Goal: Task Accomplishment & Management: Complete application form

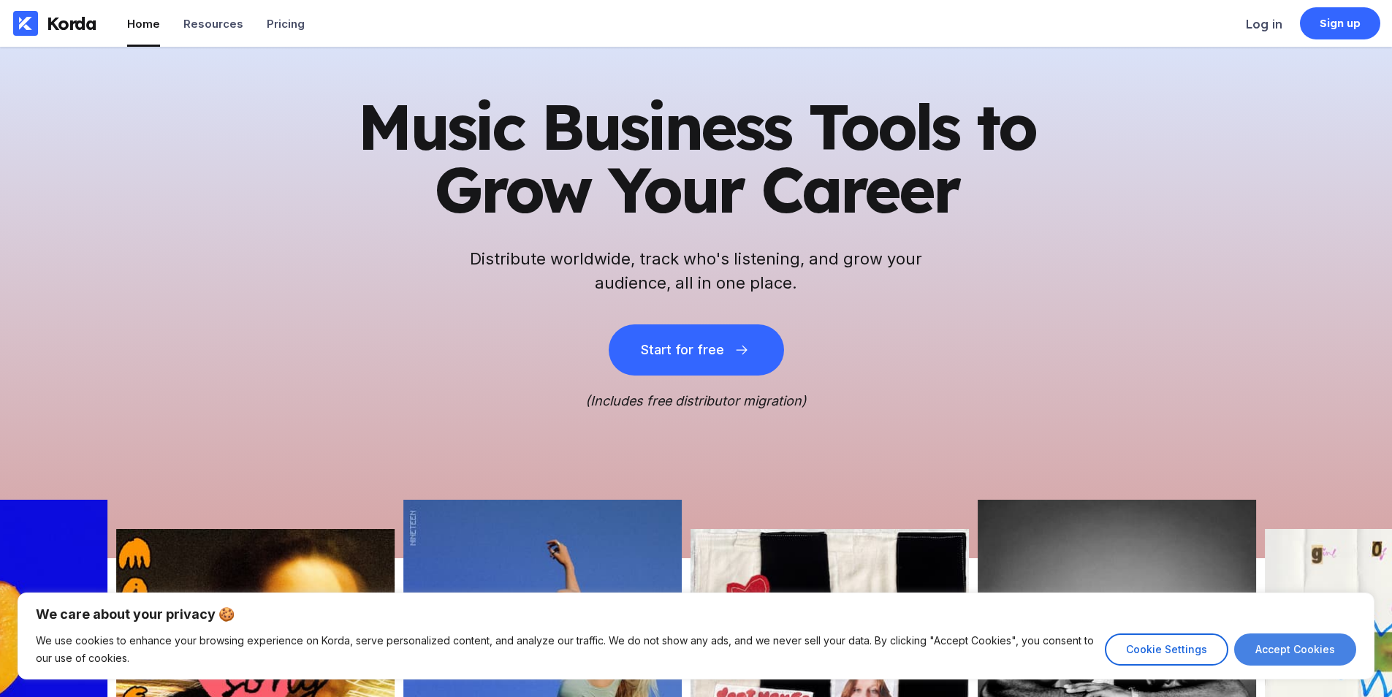
click at [1302, 639] on button "Accept Cookies" at bounding box center [1295, 649] width 122 height 32
checkbox input "true"
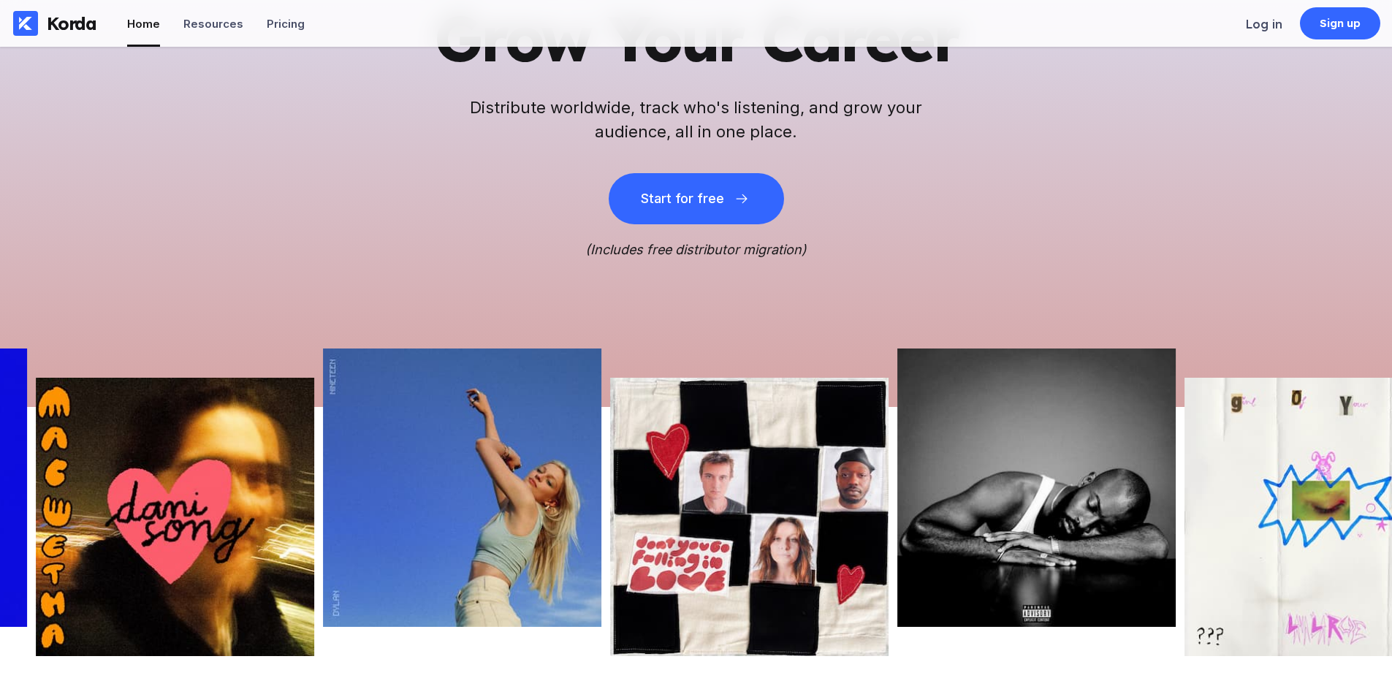
scroll to position [219, 0]
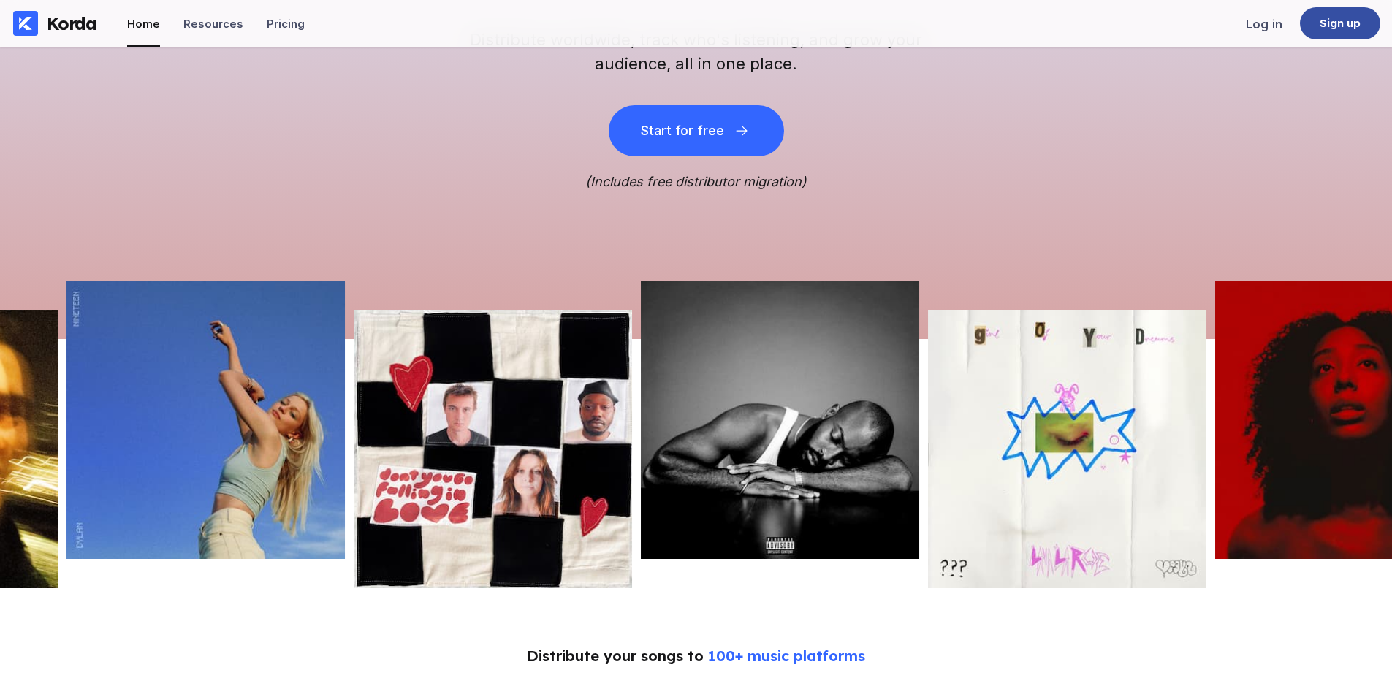
click at [1306, 28] on div "Sign up" at bounding box center [1340, 23] width 80 height 32
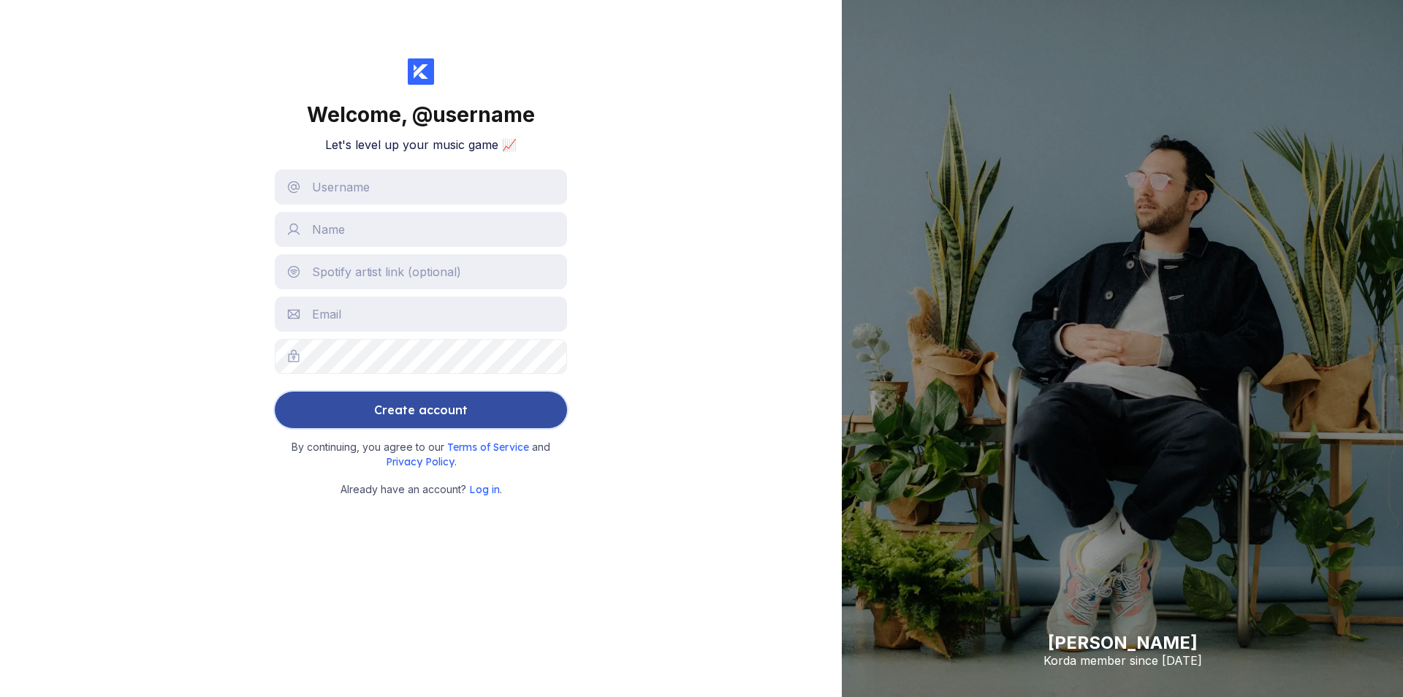
click at [496, 422] on button "Create account" at bounding box center [421, 410] width 292 height 37
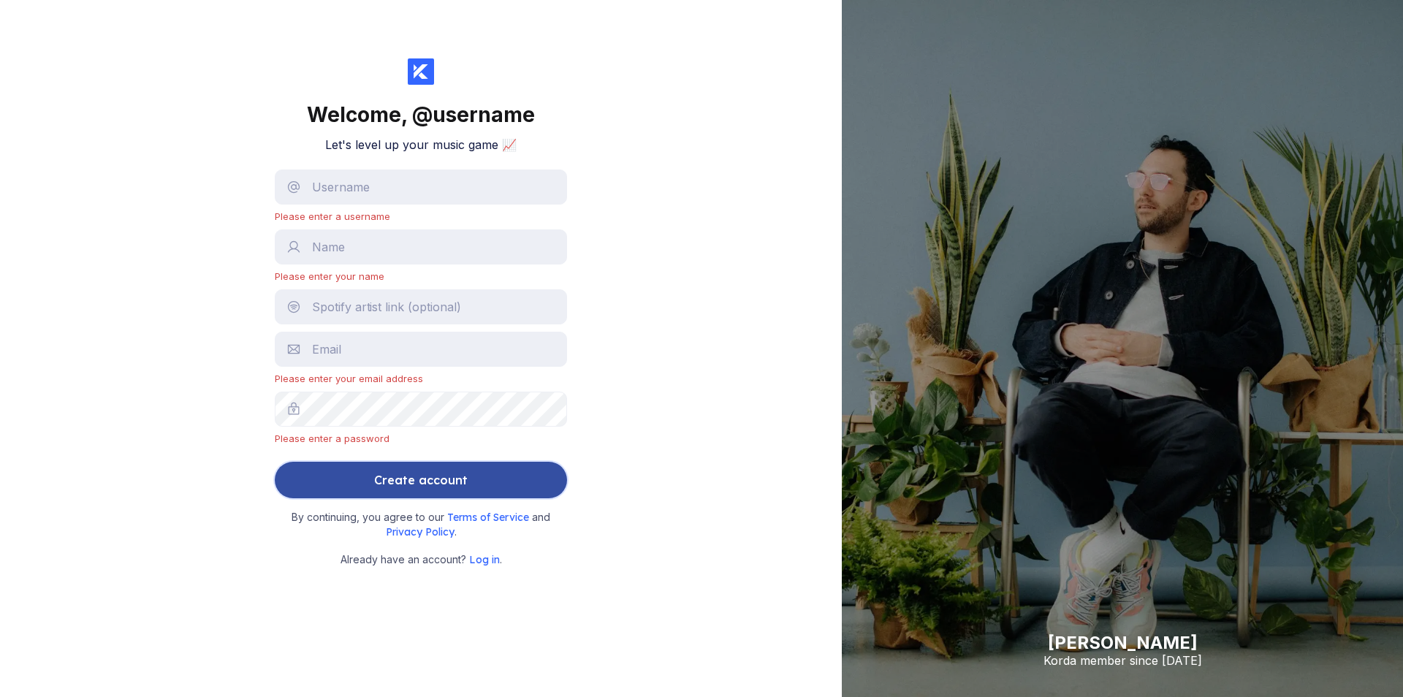
click at [508, 474] on button "Create account" at bounding box center [421, 480] width 292 height 37
click at [470, 476] on button "Create account" at bounding box center [421, 480] width 292 height 37
